Goal: Navigation & Orientation: Find specific page/section

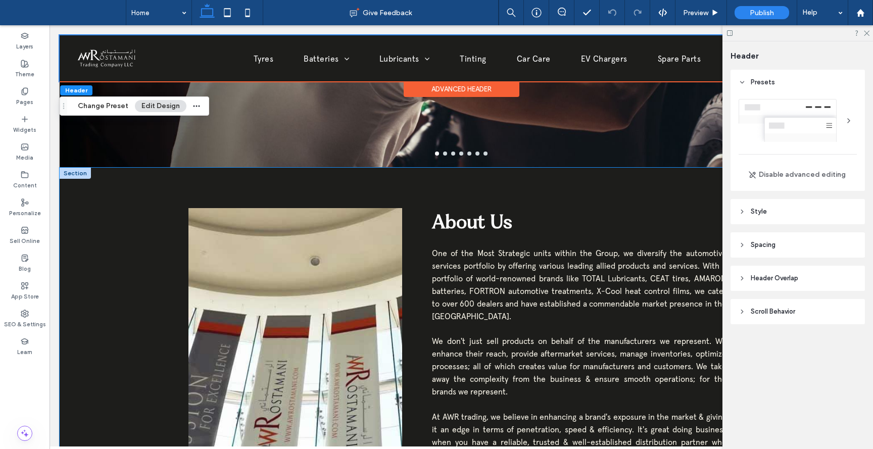
click at [129, 271] on div "About Us One of the Most Strategic units within the Group, we diversify the aut…" at bounding box center [462, 416] width 804 height 496
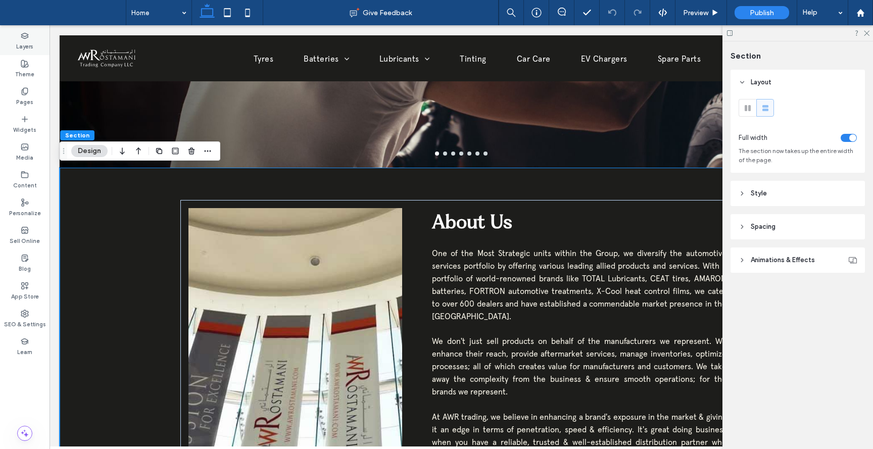
click at [27, 39] on icon at bounding box center [25, 36] width 8 height 8
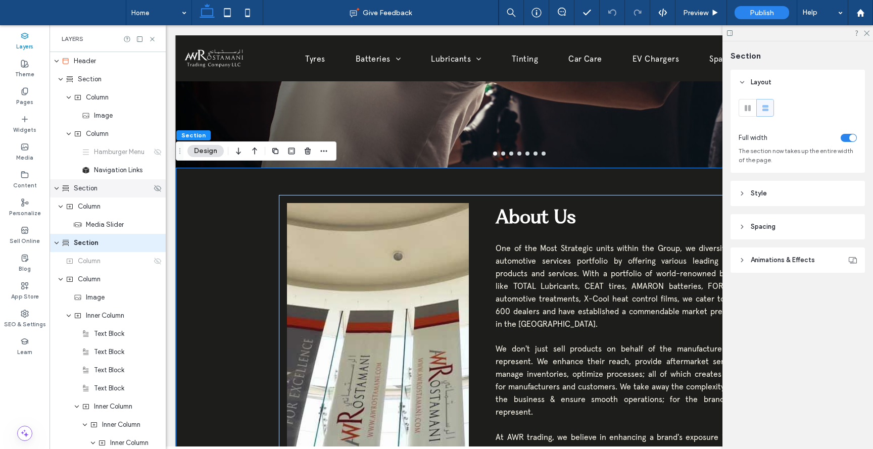
click at [95, 191] on span "Section" at bounding box center [86, 188] width 24 height 10
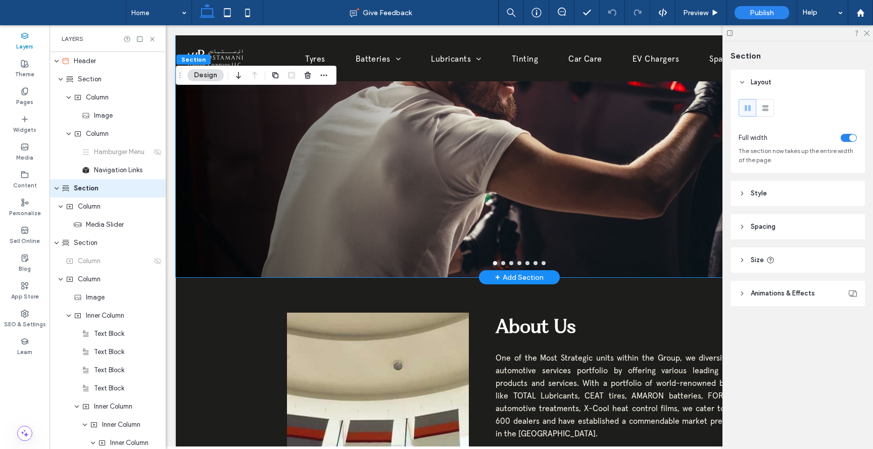
scroll to position [423, 0]
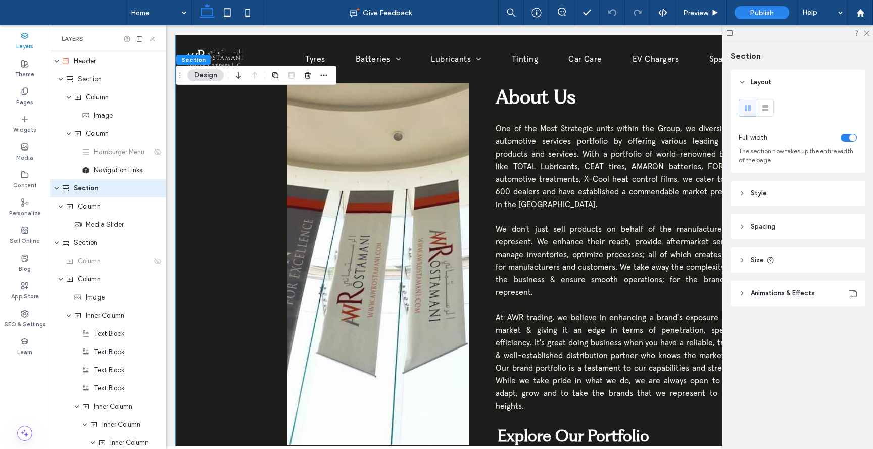
click at [232, 239] on div "About Us One of the Most Strategic units within the Group, we diversify the aut…" at bounding box center [519, 317] width 687 height 538
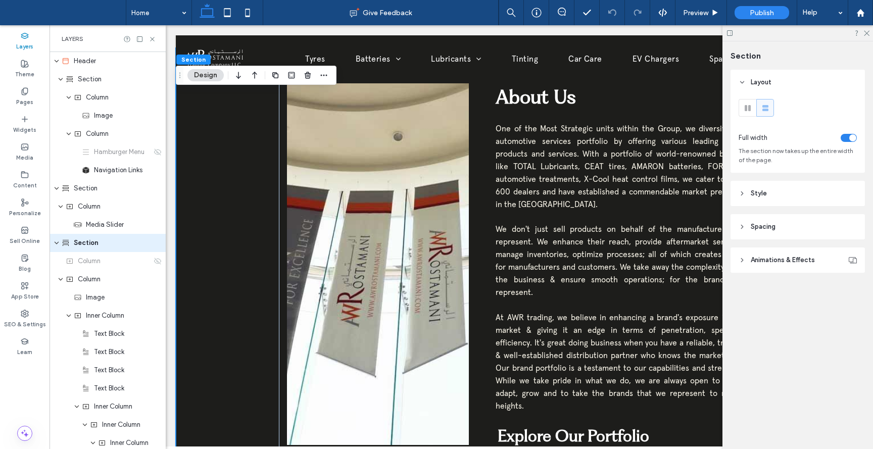
scroll to position [0, 0]
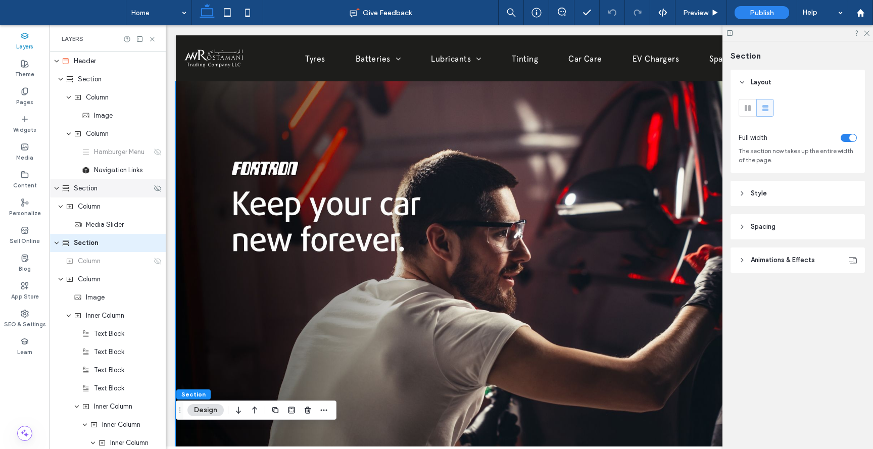
click at [107, 195] on div "Section" at bounding box center [108, 188] width 116 height 18
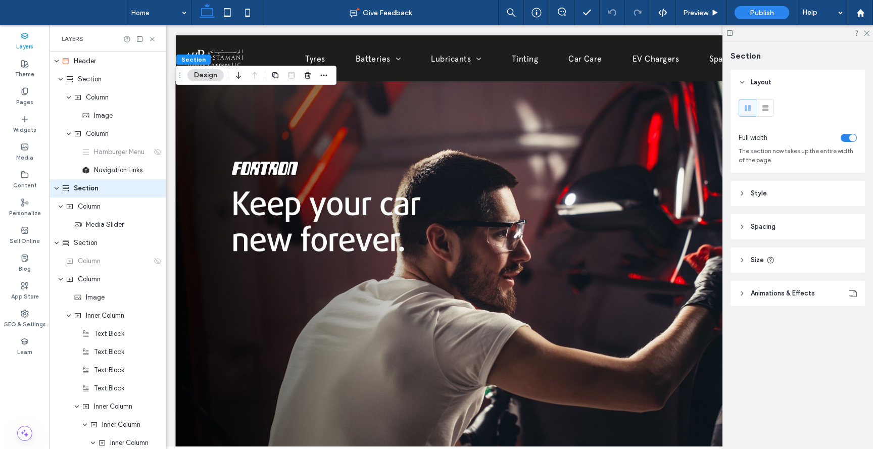
click at [743, 196] on icon at bounding box center [742, 193] width 7 height 7
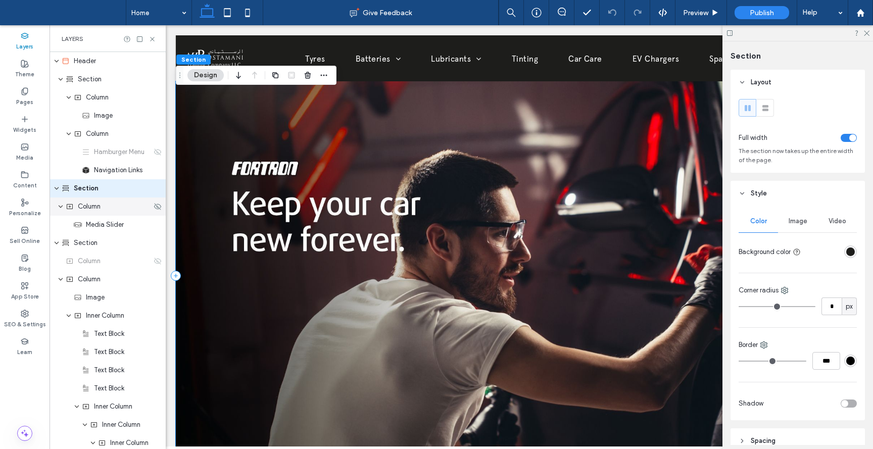
click at [93, 211] on span "Column" at bounding box center [89, 207] width 23 height 10
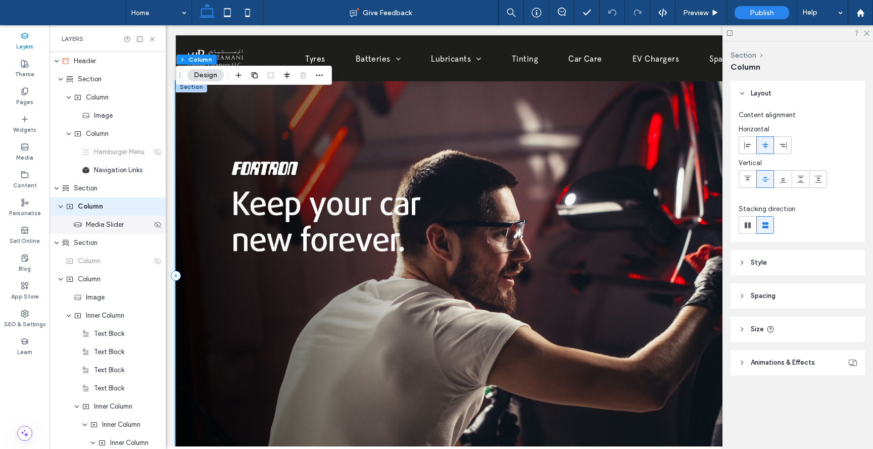
click at [94, 230] on div "Media Slider" at bounding box center [108, 225] width 116 height 18
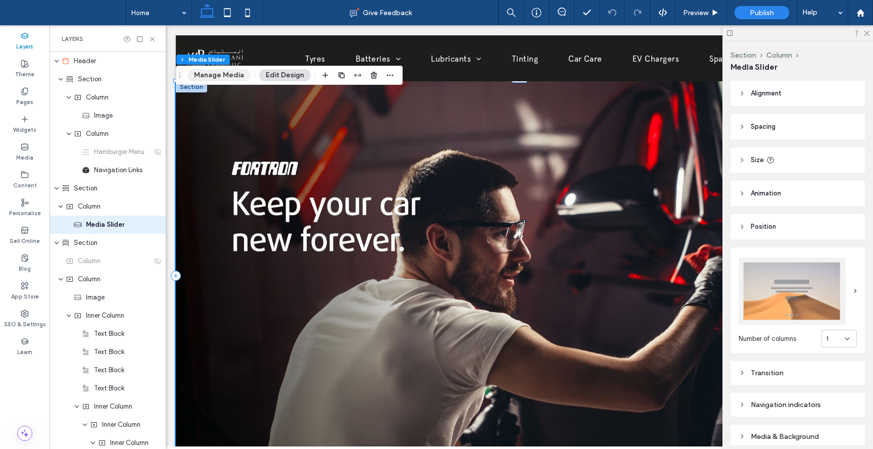
click at [227, 76] on button "Manage Media" at bounding box center [219, 75] width 63 height 12
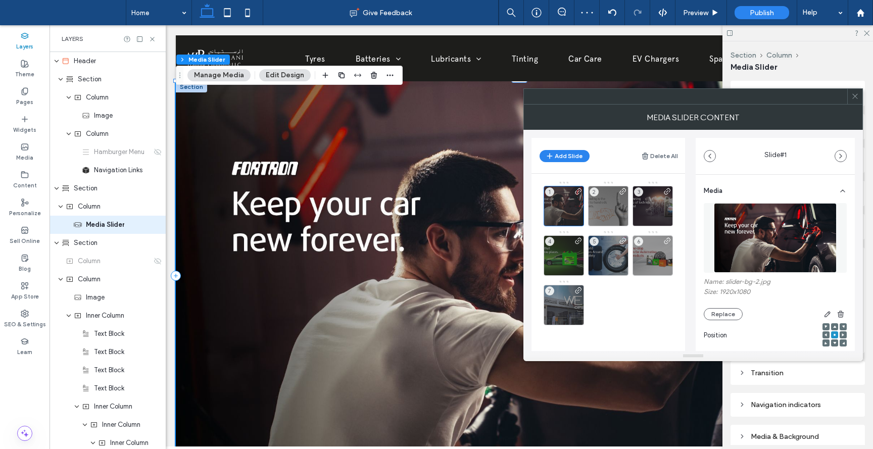
click at [856, 92] on icon at bounding box center [856, 96] width 8 height 8
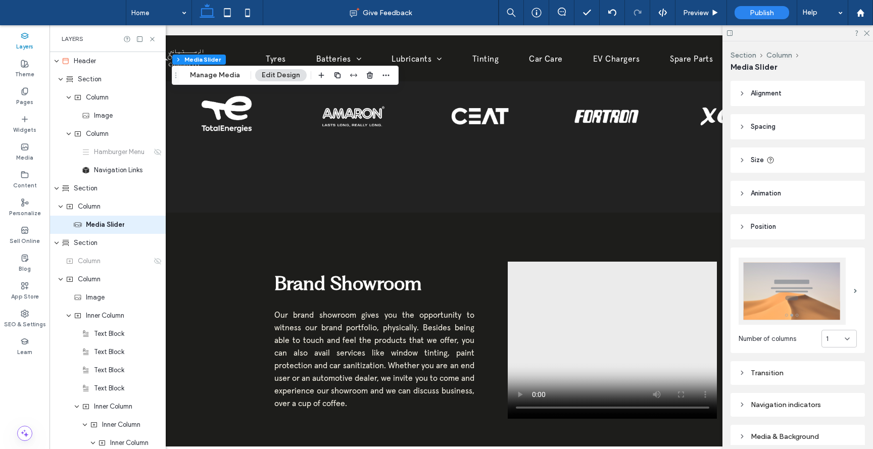
scroll to position [885, 0]
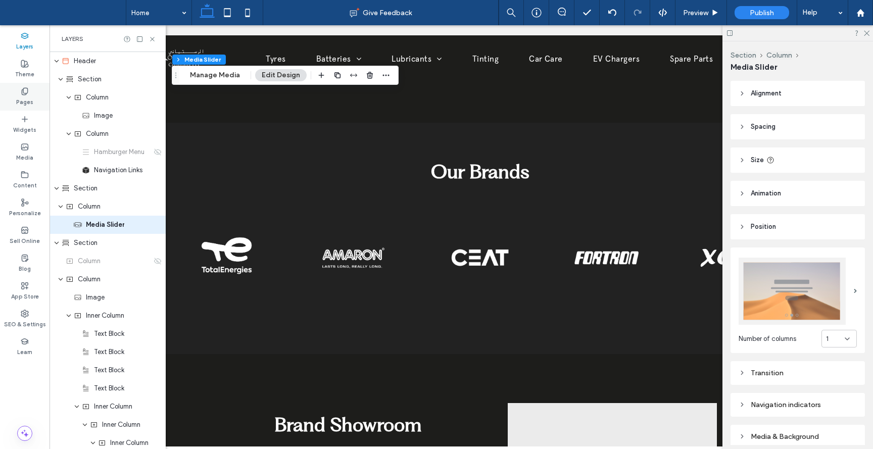
click at [32, 96] on label "Pages" at bounding box center [24, 101] width 17 height 11
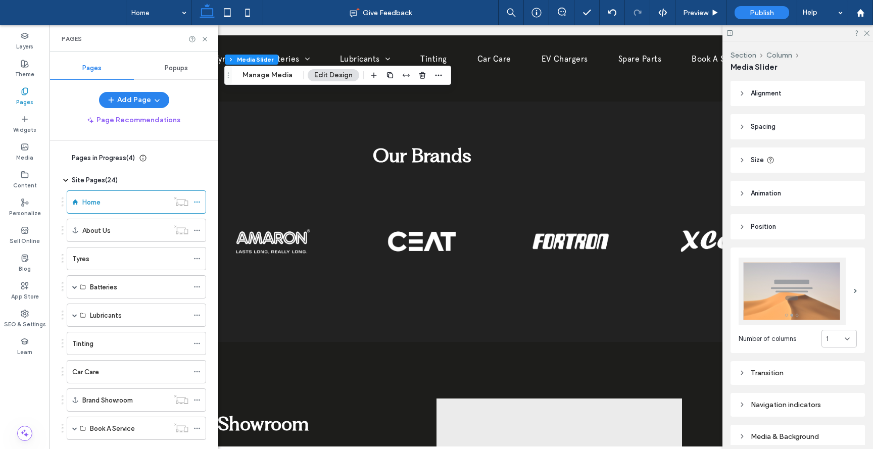
scroll to position [866, 0]
click at [199, 284] on icon at bounding box center [197, 287] width 7 height 7
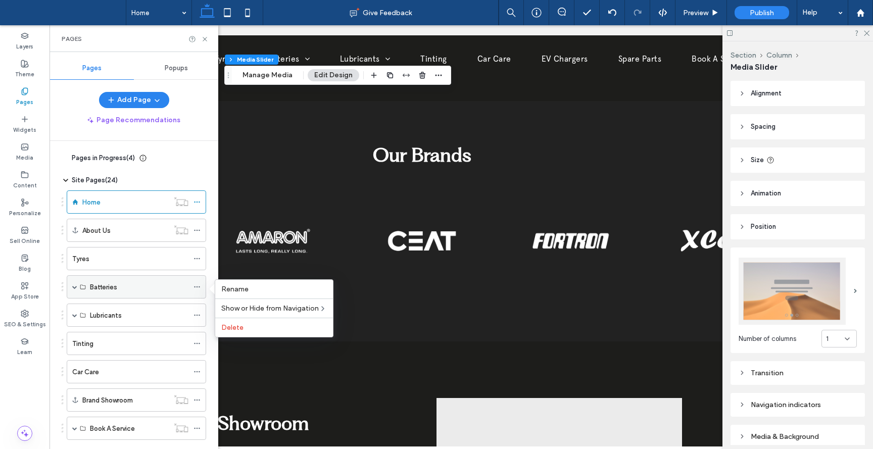
click at [152, 291] on div "Batteries" at bounding box center [139, 287] width 99 height 11
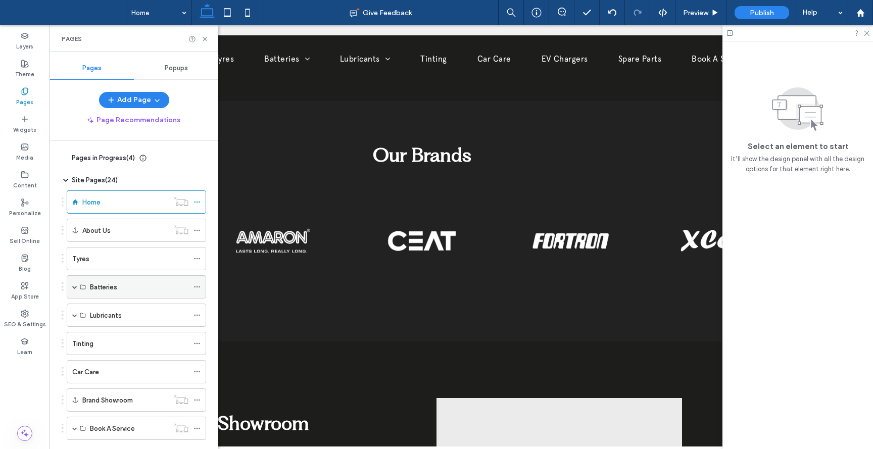
click at [77, 286] on span at bounding box center [74, 287] width 5 height 5
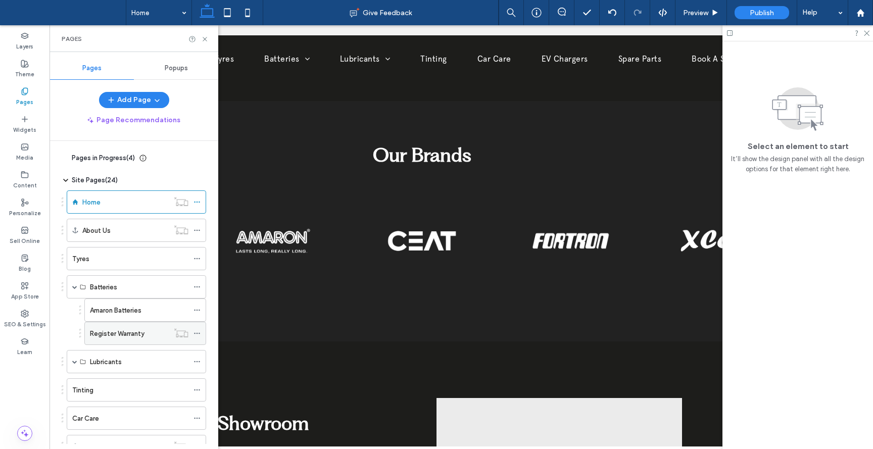
click at [200, 334] on icon at bounding box center [197, 333] width 7 height 7
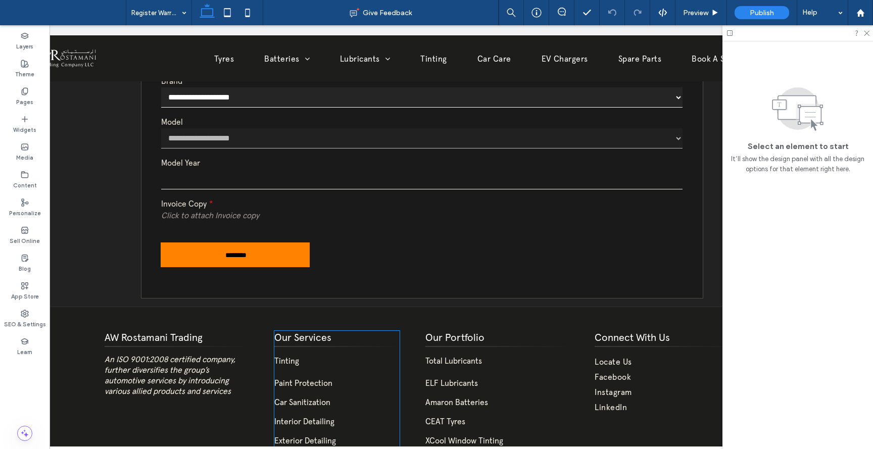
scroll to position [635, 0]
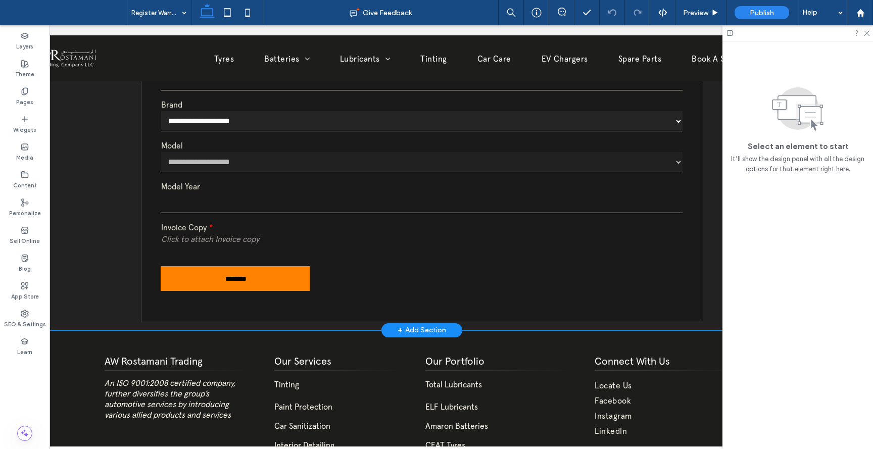
click at [117, 300] on div "**********" at bounding box center [422, 49] width 804 height 564
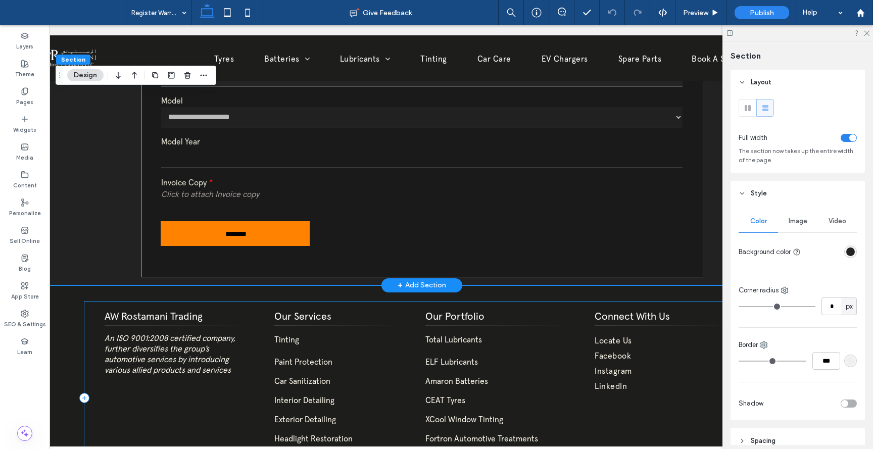
scroll to position [673, 0]
